Goal: Use online tool/utility

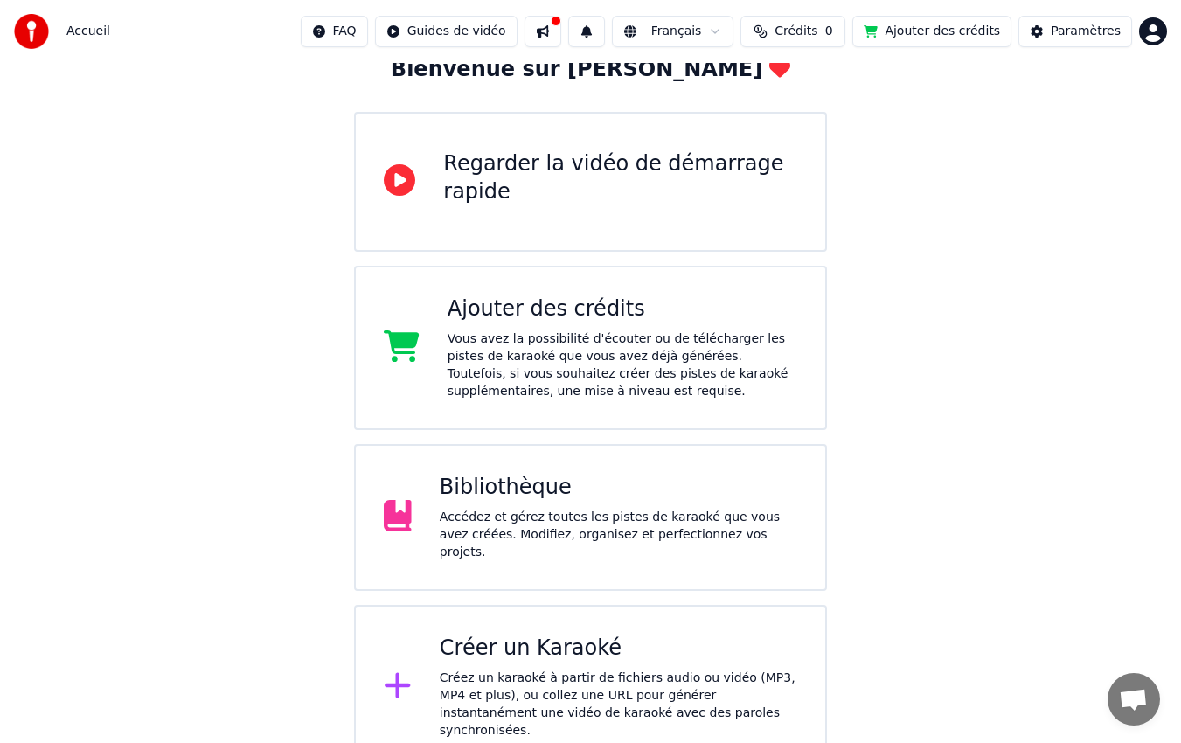
scroll to position [114, 0]
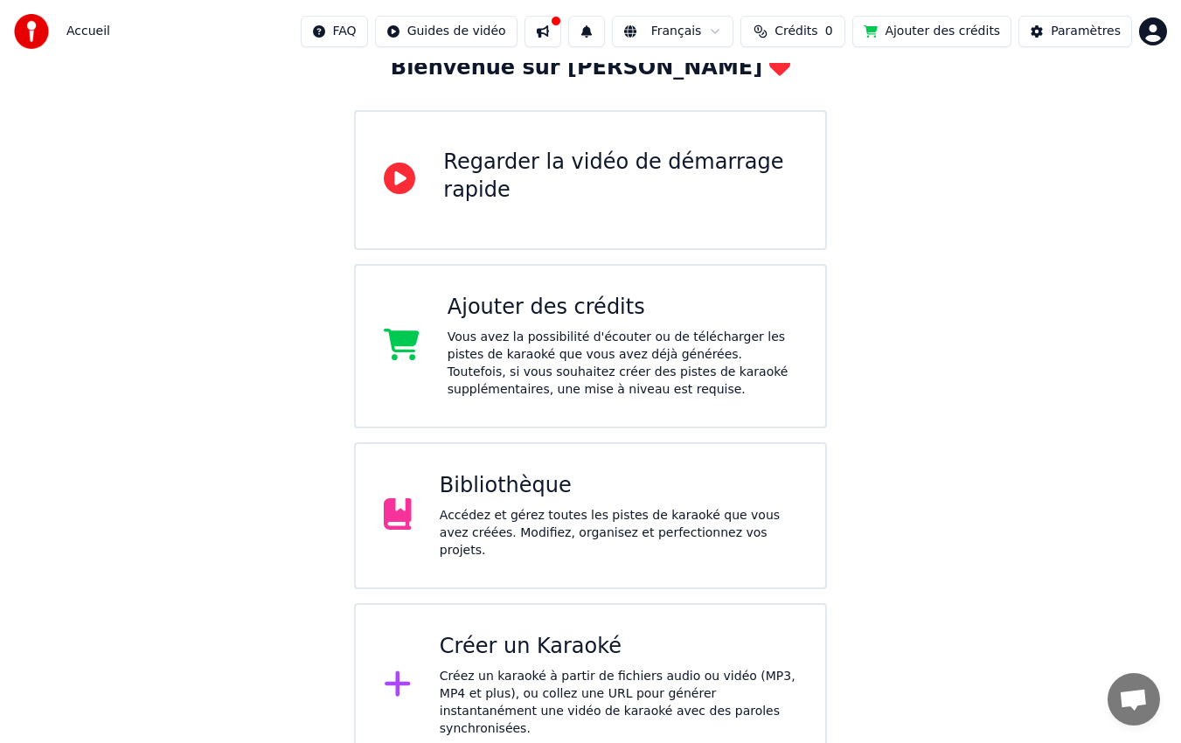
click at [541, 668] on div "Créez un karaoké à partir de fichiers audio ou vidéo (MP3, MP4 et plus), ou col…" at bounding box center [618, 703] width 357 height 70
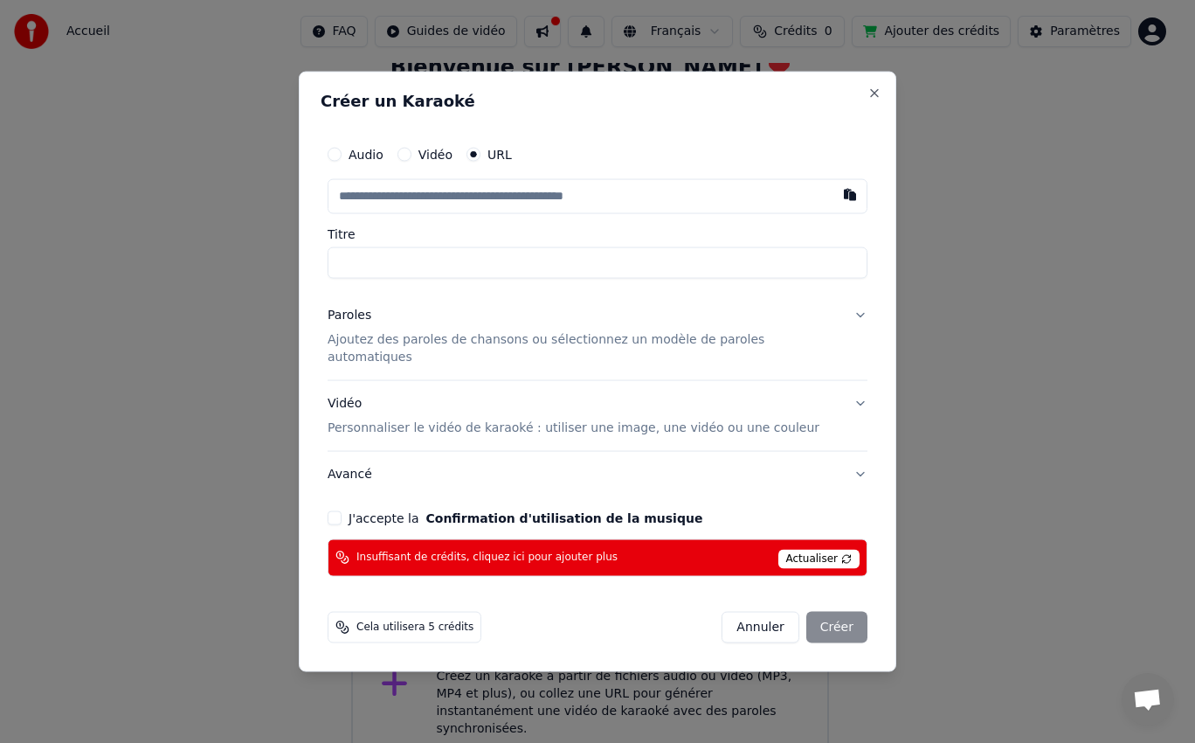
click at [342, 510] on button "J'accepte la Confirmation d'utilisation de la musique" at bounding box center [335, 517] width 14 height 14
click at [653, 611] on div "Cela utilisera 5 crédits Annuler Créer" at bounding box center [598, 626] width 540 height 31
click at [412, 162] on button "Vidéo" at bounding box center [405, 155] width 14 height 14
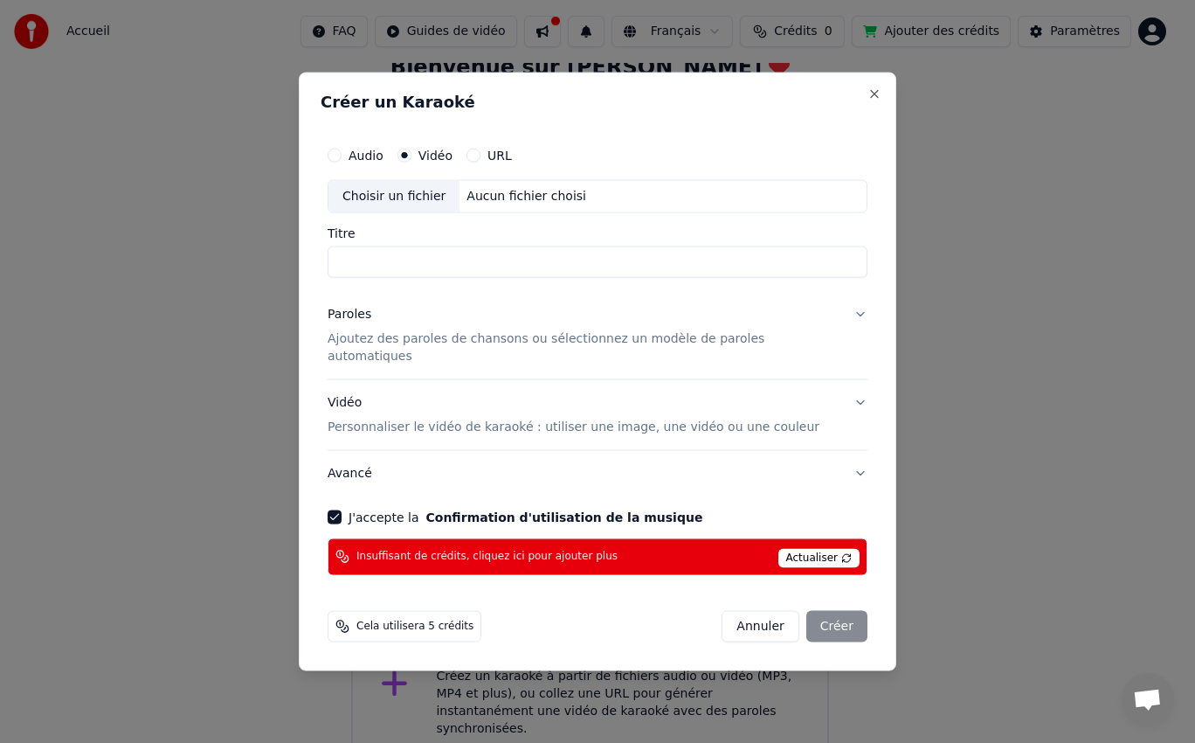
click at [342, 162] on button "Audio" at bounding box center [335, 156] width 14 height 14
click at [412, 163] on button "Vidéo" at bounding box center [405, 156] width 14 height 14
click at [481, 163] on button "URL" at bounding box center [474, 156] width 14 height 14
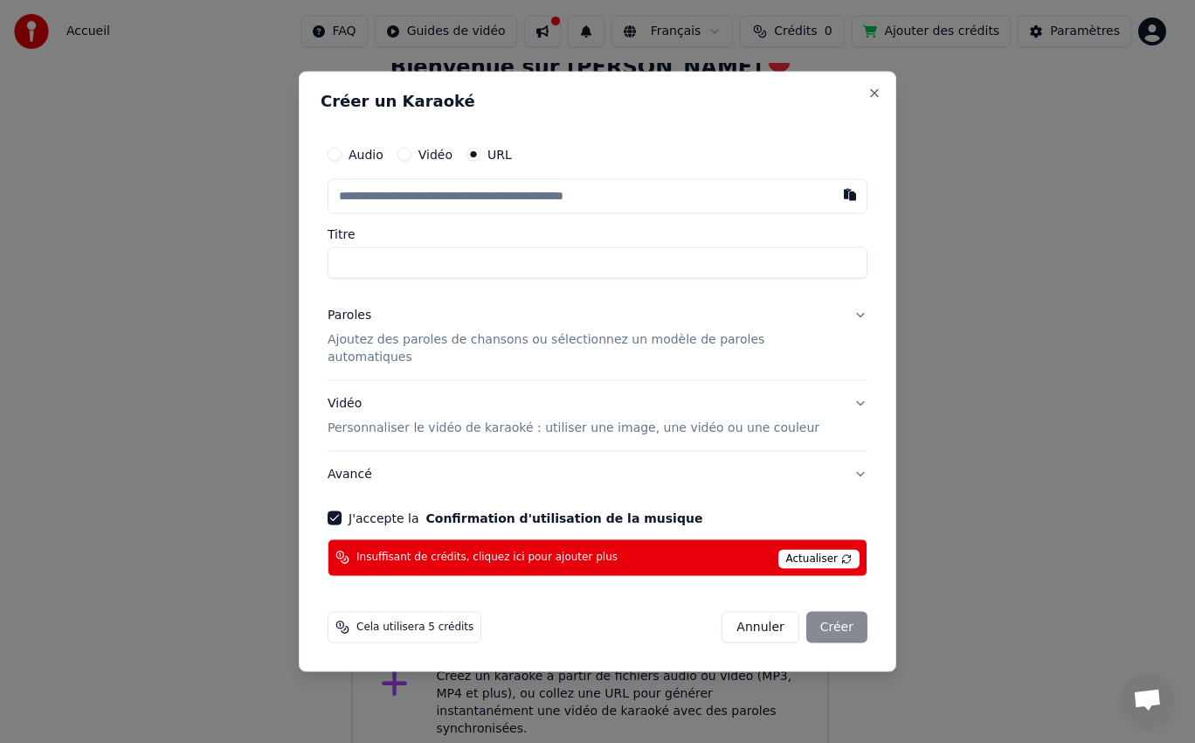
click at [361, 159] on div "Audio" at bounding box center [356, 155] width 56 height 14
click at [342, 161] on button "Audio" at bounding box center [335, 155] width 14 height 14
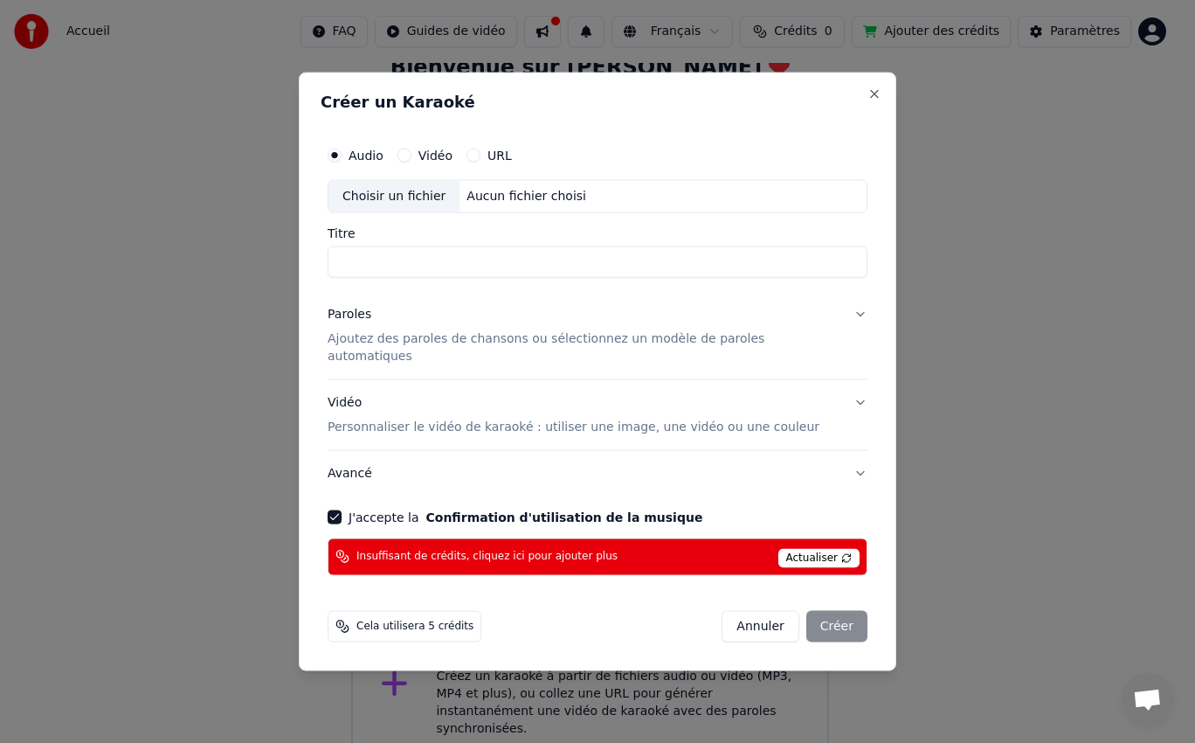
click at [455, 204] on div "Choisir un fichier" at bounding box center [394, 196] width 131 height 31
click at [868, 101] on button "Close" at bounding box center [875, 94] width 14 height 14
